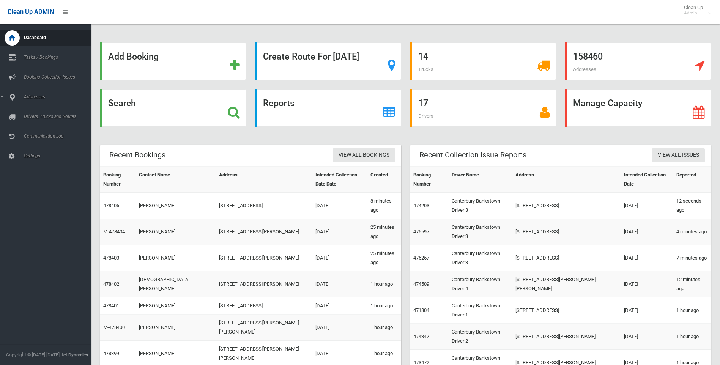
click at [120, 103] on strong "Search" at bounding box center [122, 103] width 28 height 11
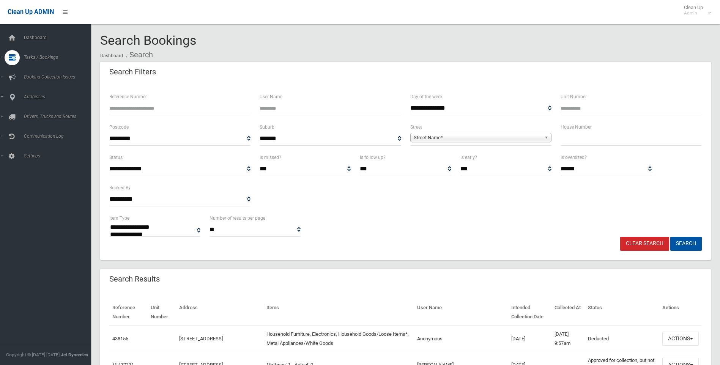
select select
click at [467, 243] on div "Clear Search Search" at bounding box center [406, 244] width 602 height 14
click at [585, 140] on input "text" at bounding box center [631, 139] width 141 height 14
type input "***"
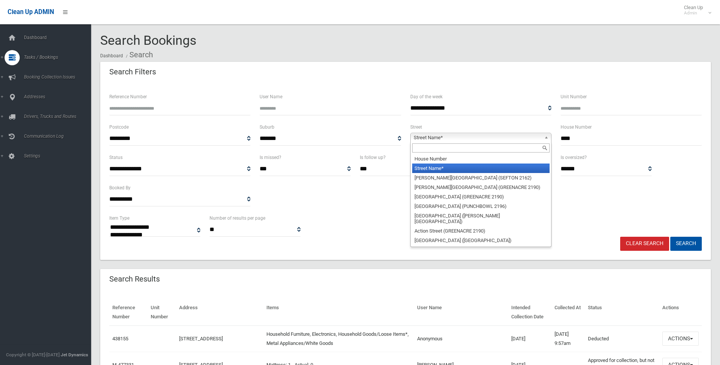
click at [429, 139] on span "Street Name*" at bounding box center [478, 137] width 128 height 9
click at [429, 146] on input "text" at bounding box center [480, 148] width 137 height 9
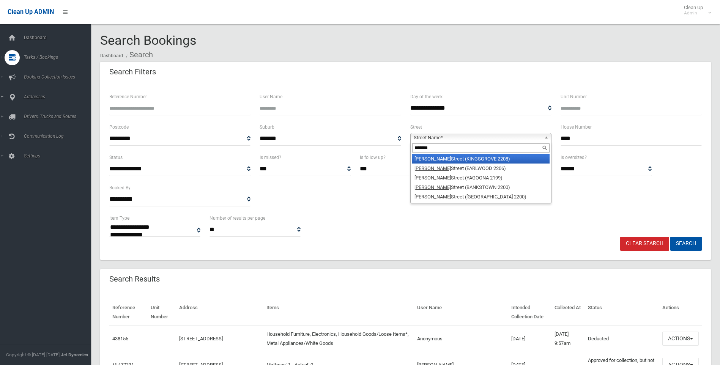
type input "*******"
click at [443, 161] on li "William Street (KINGSGROVE 2208)" at bounding box center [480, 158] width 137 height 9
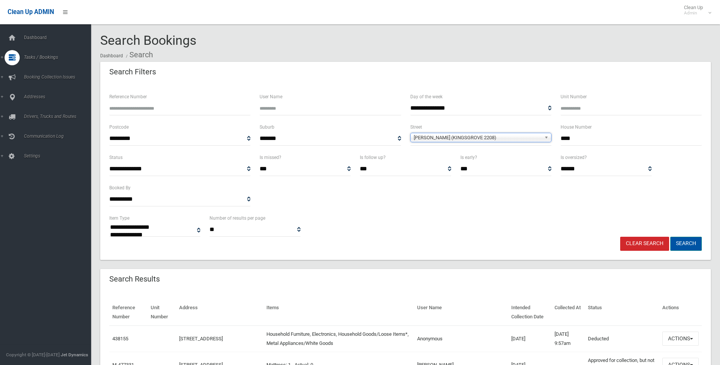
click at [678, 242] on button "Search" at bounding box center [687, 244] width 32 height 14
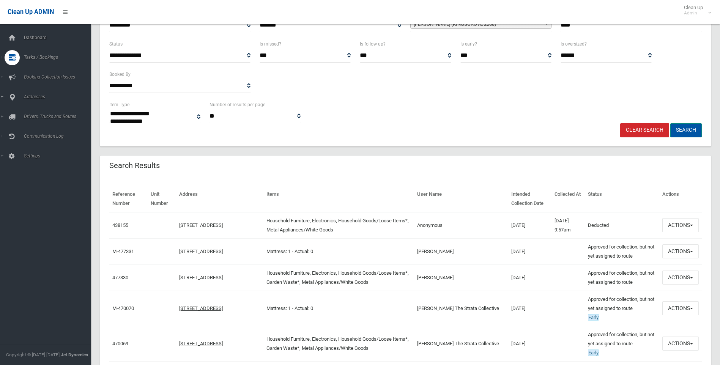
scroll to position [114, 0]
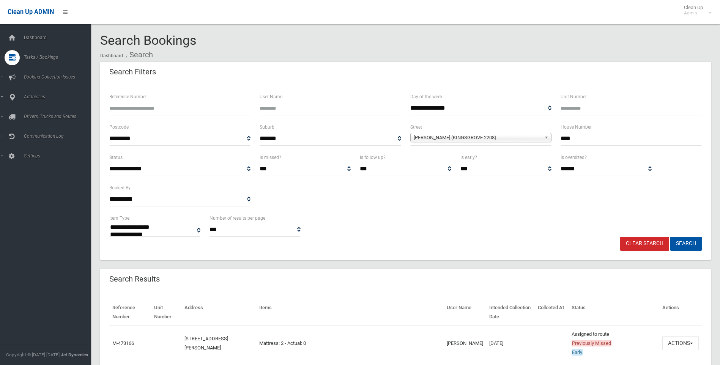
select select
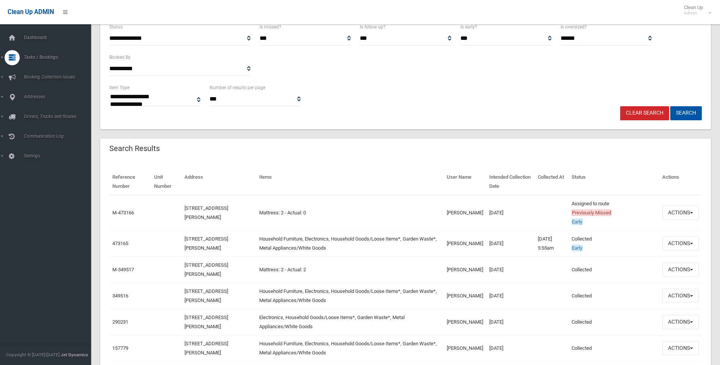
scroll to position [152, 0]
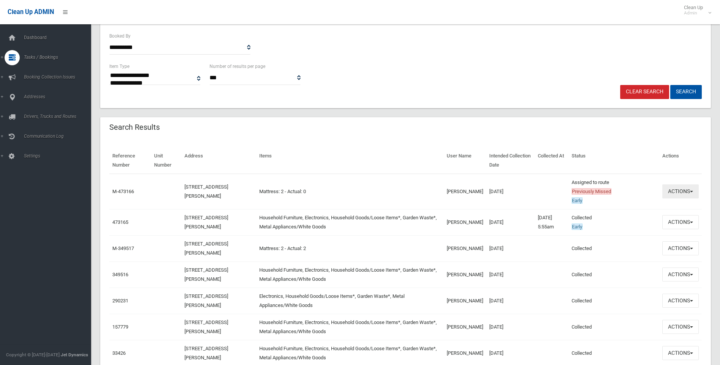
click at [677, 192] on button "Actions" at bounding box center [681, 192] width 36 height 14
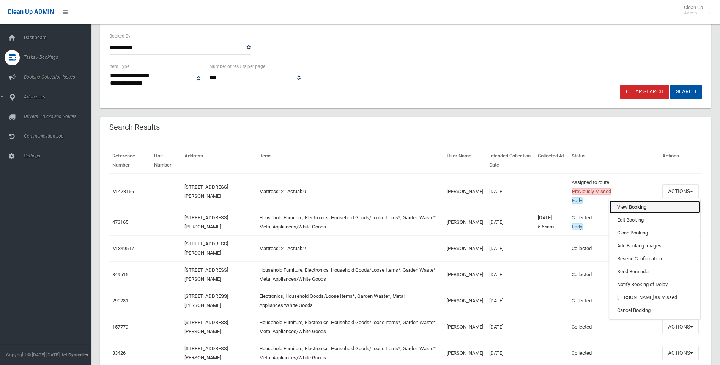
click at [630, 205] on link "View Booking" at bounding box center [655, 207] width 90 height 13
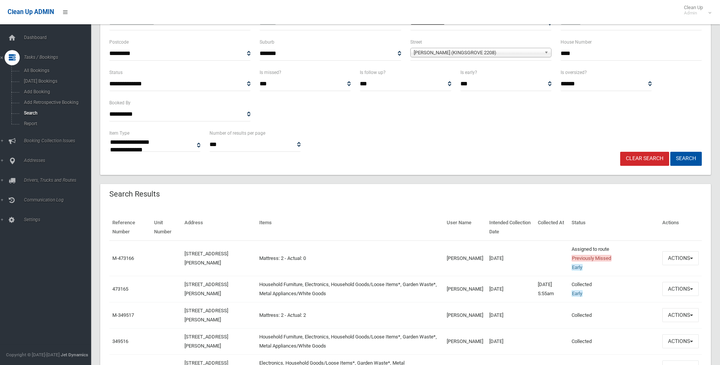
scroll to position [0, 0]
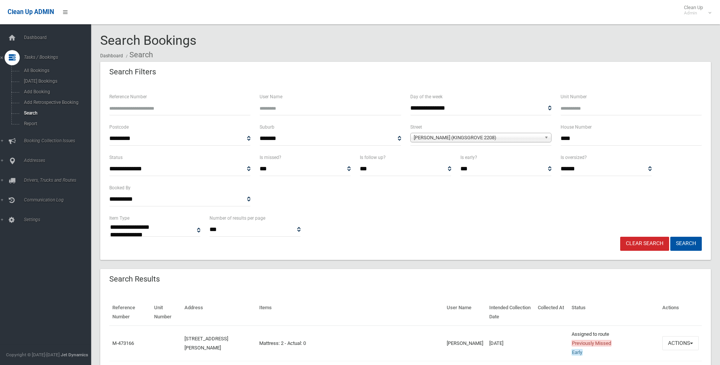
drag, startPoint x: 575, startPoint y: 141, endPoint x: 556, endPoint y: 141, distance: 19.0
click at [556, 141] on div "House Number ***" at bounding box center [631, 138] width 150 height 30
type input "***"
click at [671, 237] on button "Search" at bounding box center [687, 244] width 32 height 14
click at [687, 244] on button "Search" at bounding box center [687, 244] width 32 height 14
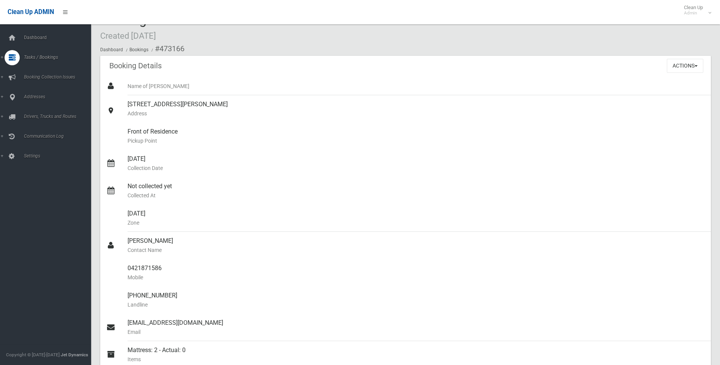
scroll to position [1, 0]
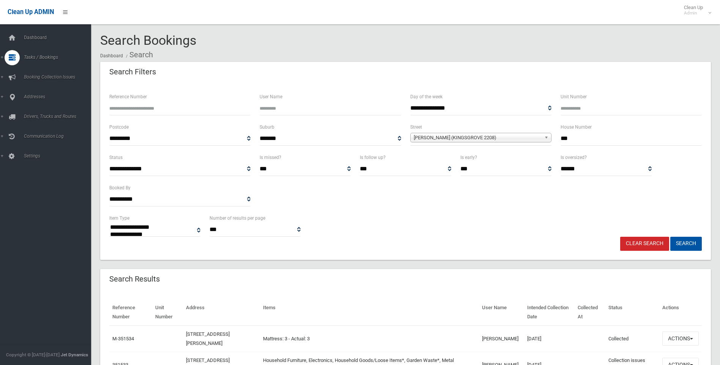
select select
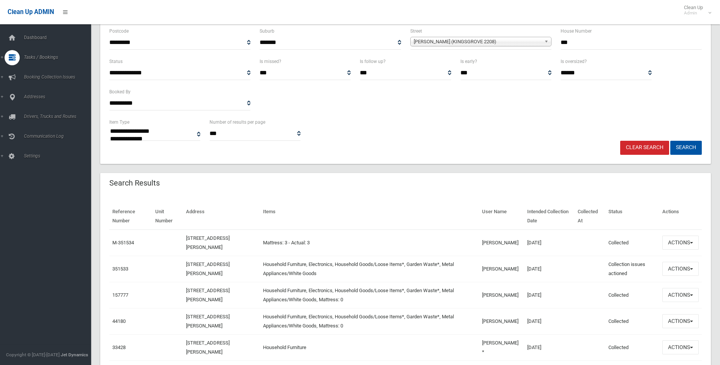
scroll to position [114, 0]
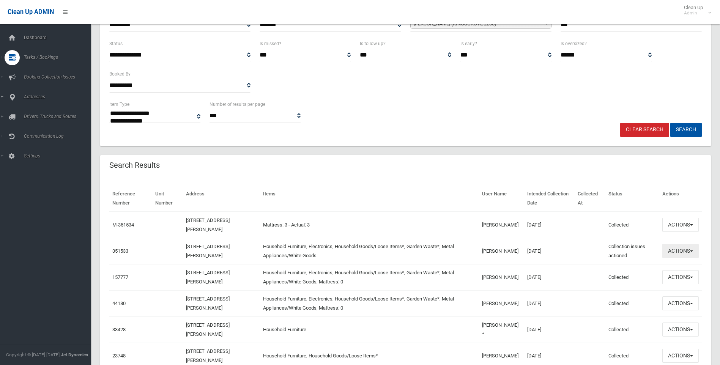
click at [682, 249] on button "Actions" at bounding box center [681, 251] width 36 height 14
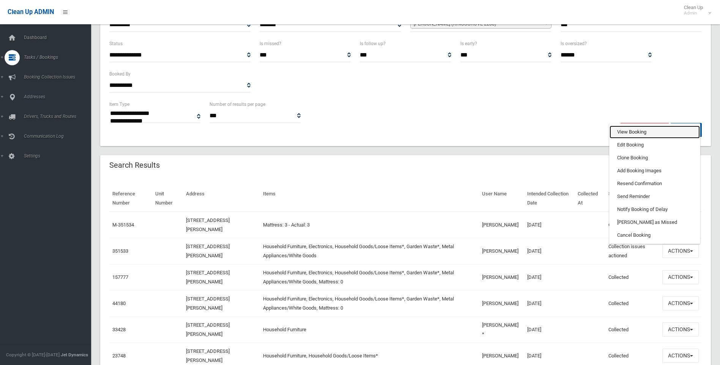
click at [628, 130] on link "View Booking" at bounding box center [655, 132] width 90 height 13
